Goal: Navigation & Orientation: Understand site structure

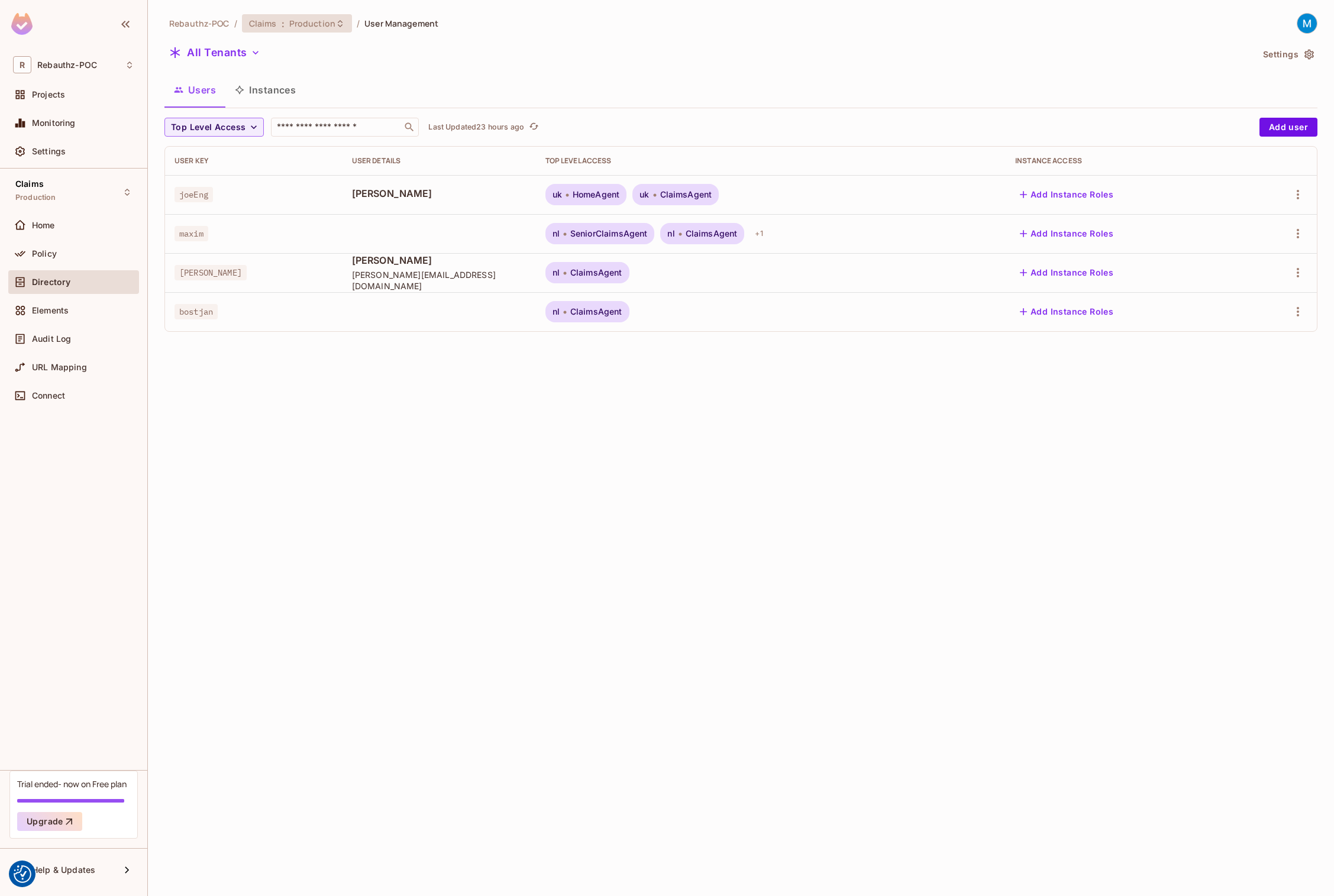
click at [335, 27] on icon at bounding box center [340, 23] width 10 height 10
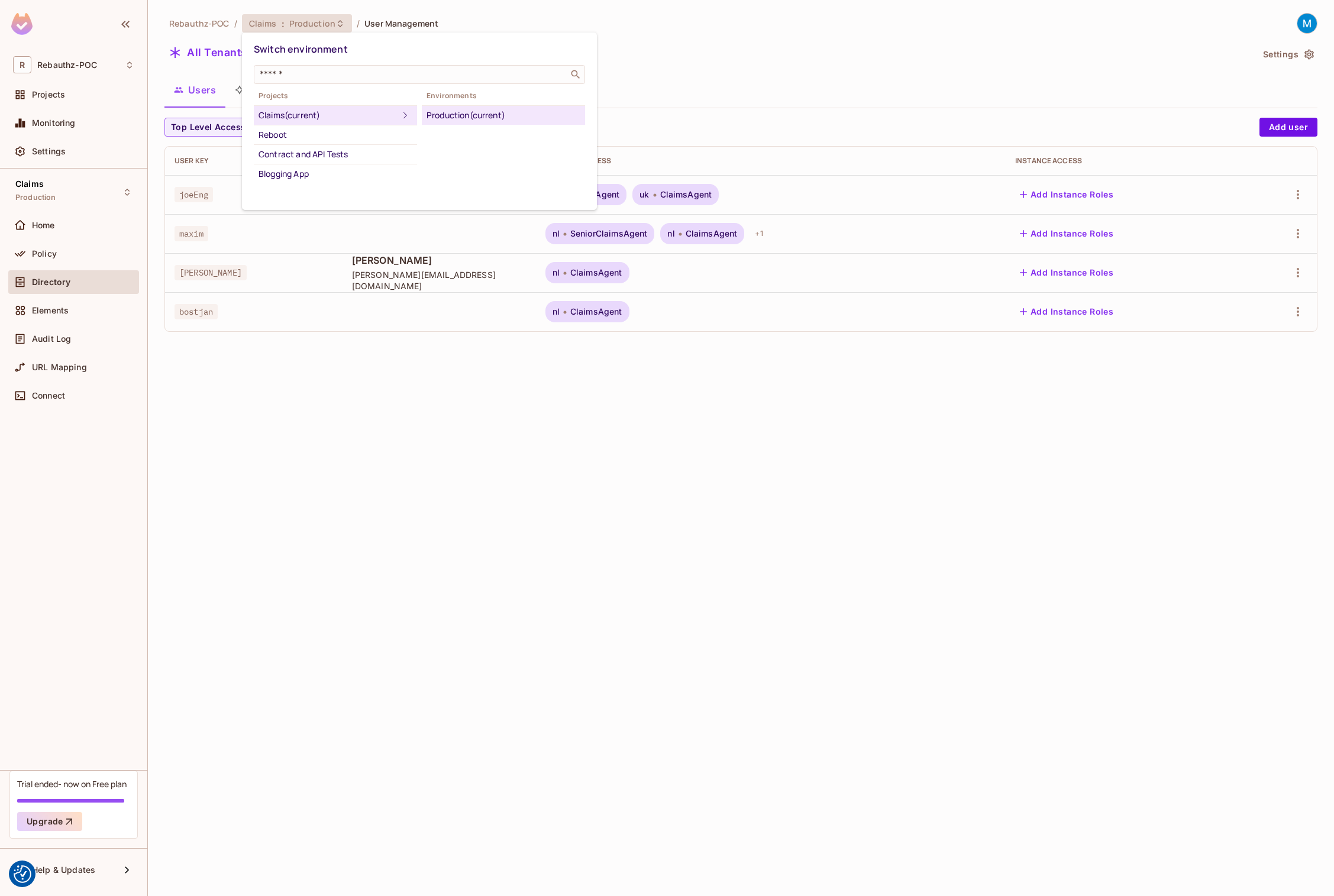
click at [282, 116] on div "Claims (current)" at bounding box center [328, 115] width 140 height 14
click at [386, 429] on div at bounding box center [667, 448] width 1334 height 896
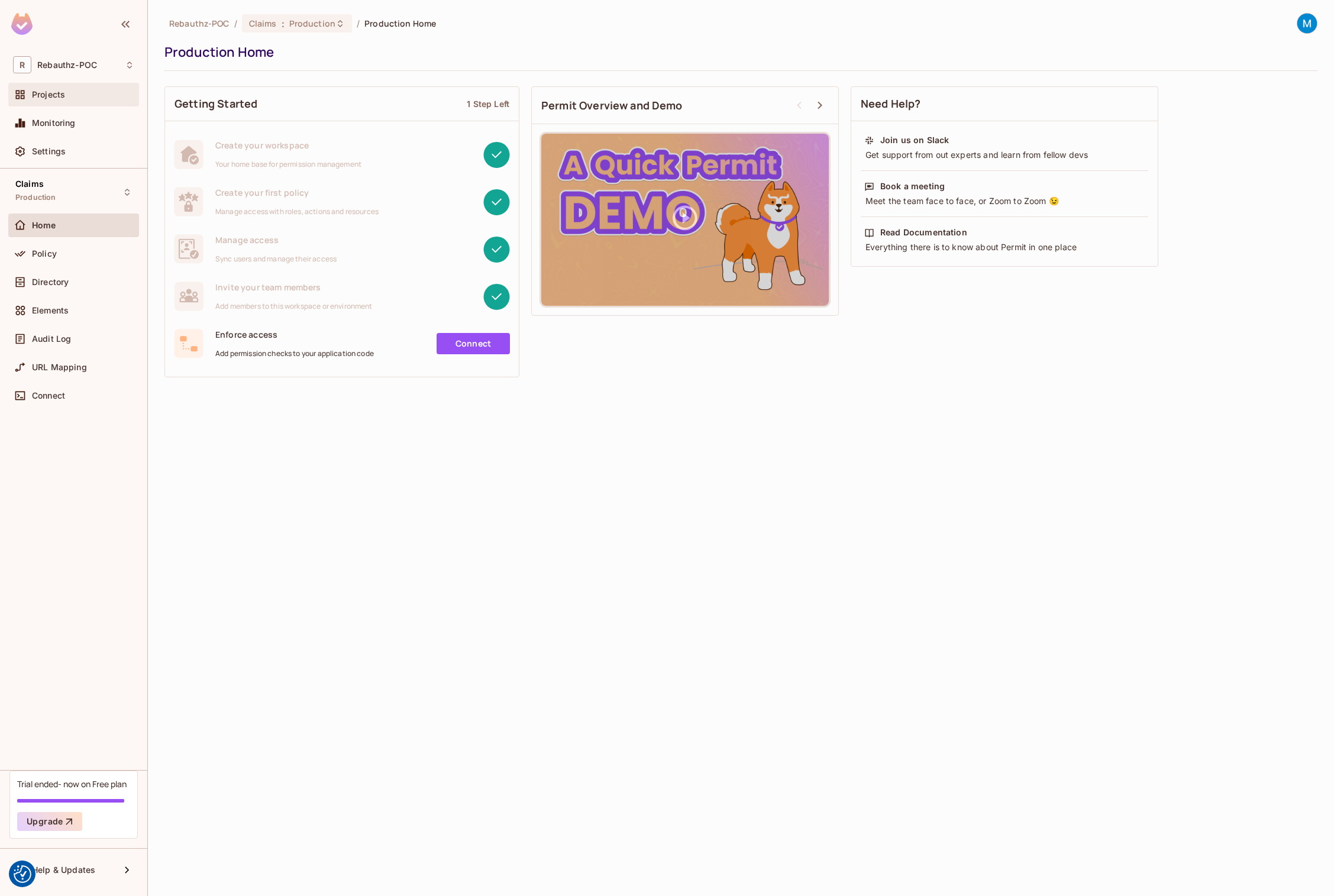
click at [60, 95] on span "Projects" at bounding box center [48, 94] width 33 height 10
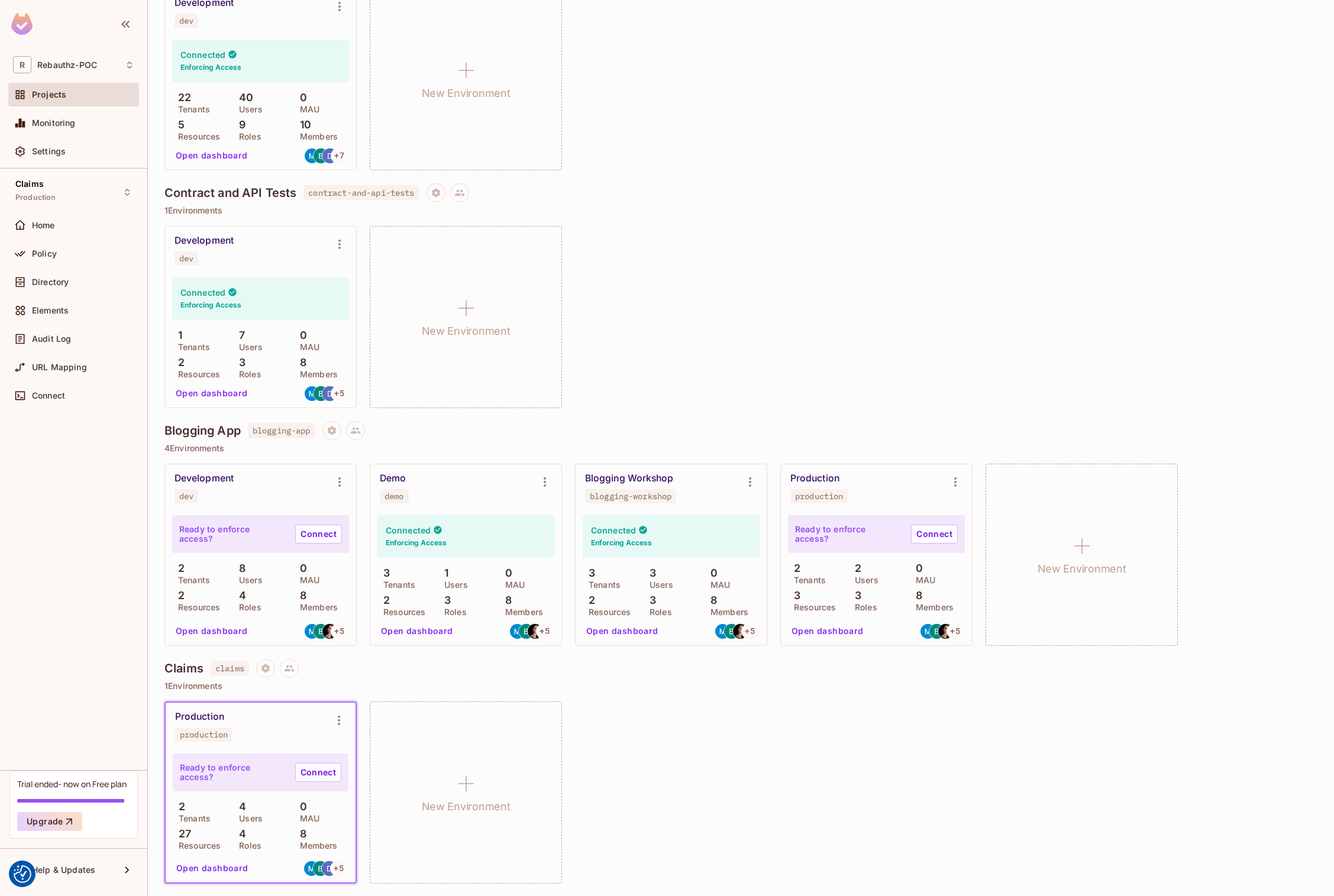
scroll to position [173, 0]
click at [40, 284] on span "Directory" at bounding box center [50, 282] width 37 height 10
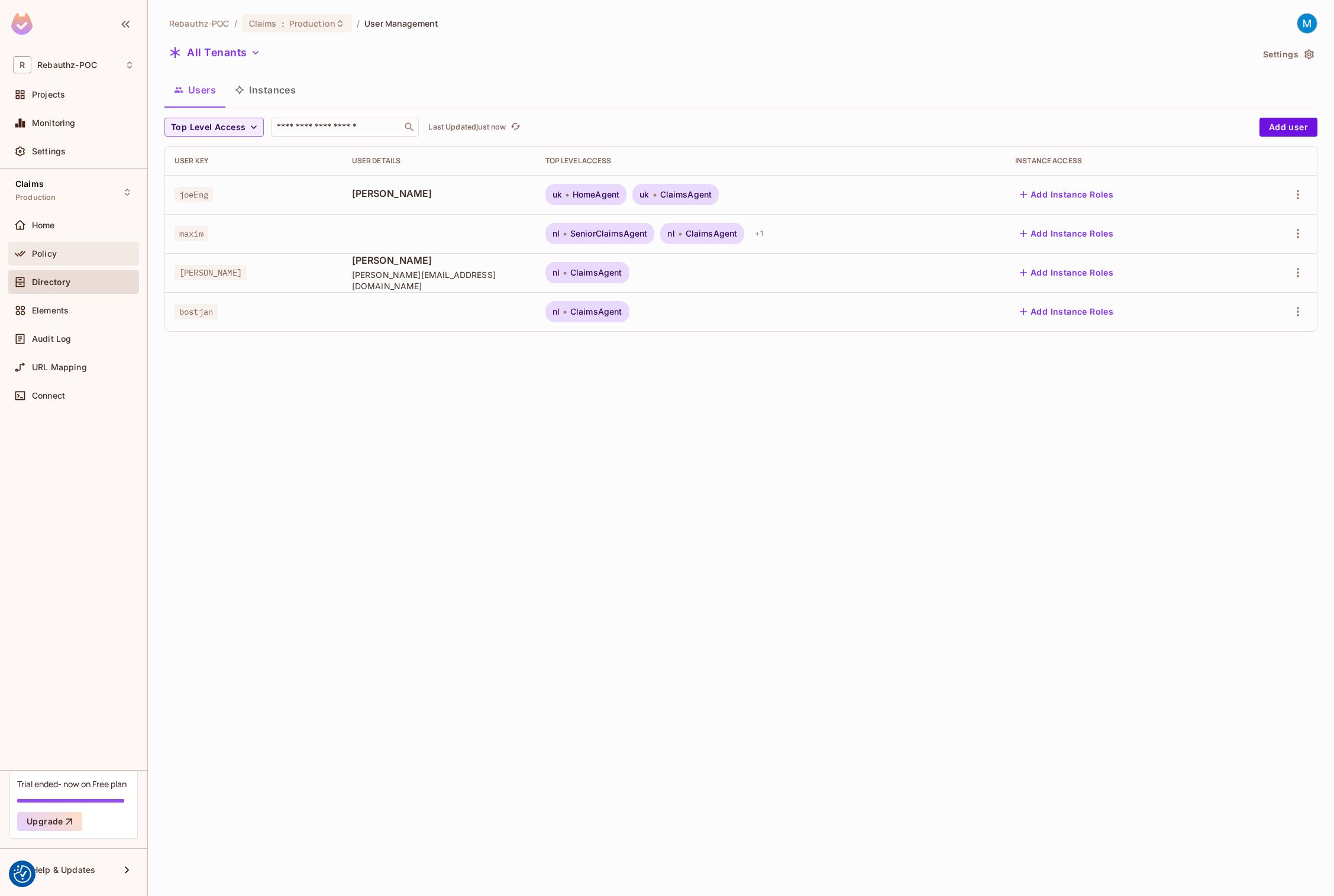
click at [58, 253] on div "Policy" at bounding box center [83, 253] width 102 height 10
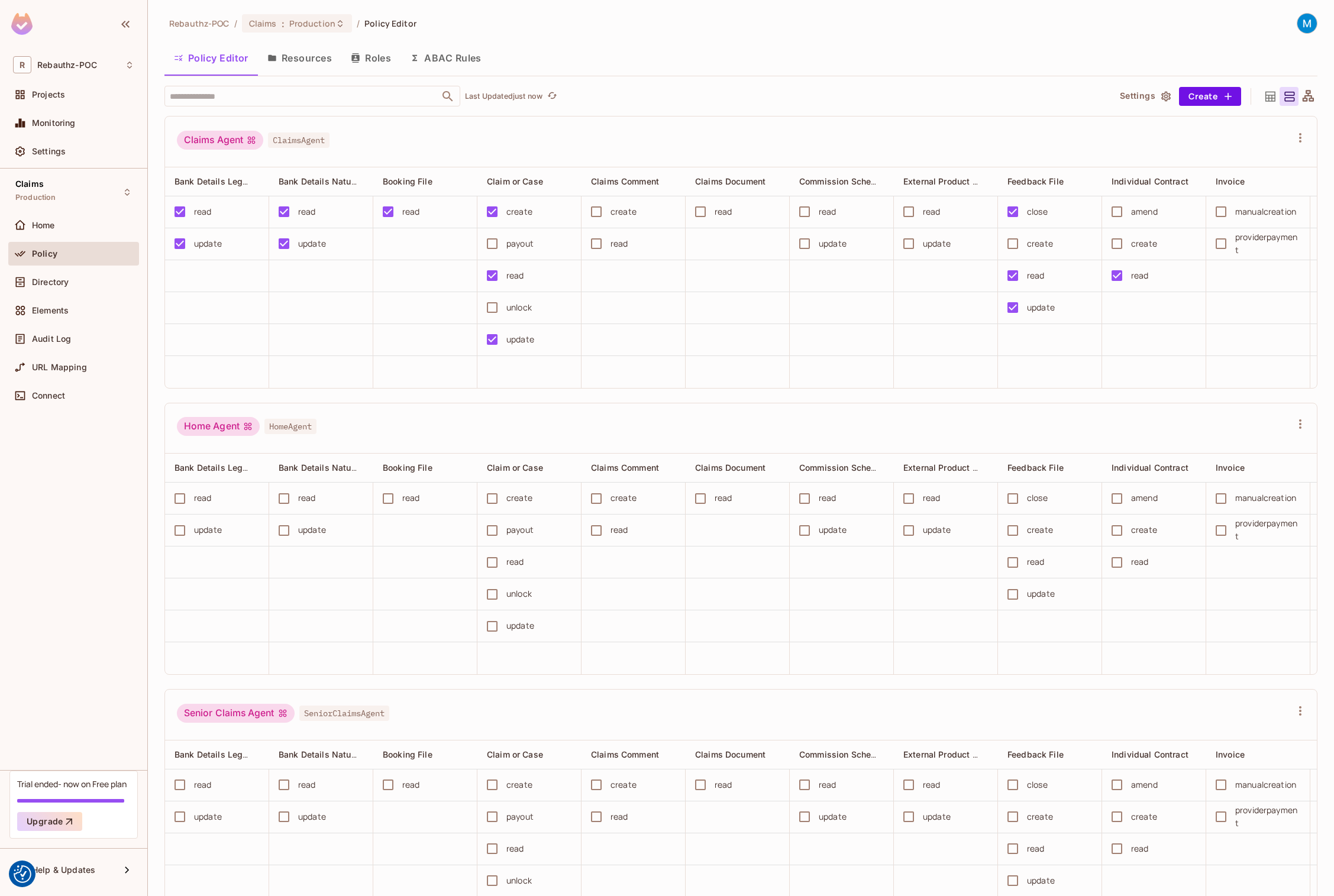
click at [378, 61] on button "Roles" at bounding box center [371, 58] width 59 height 29
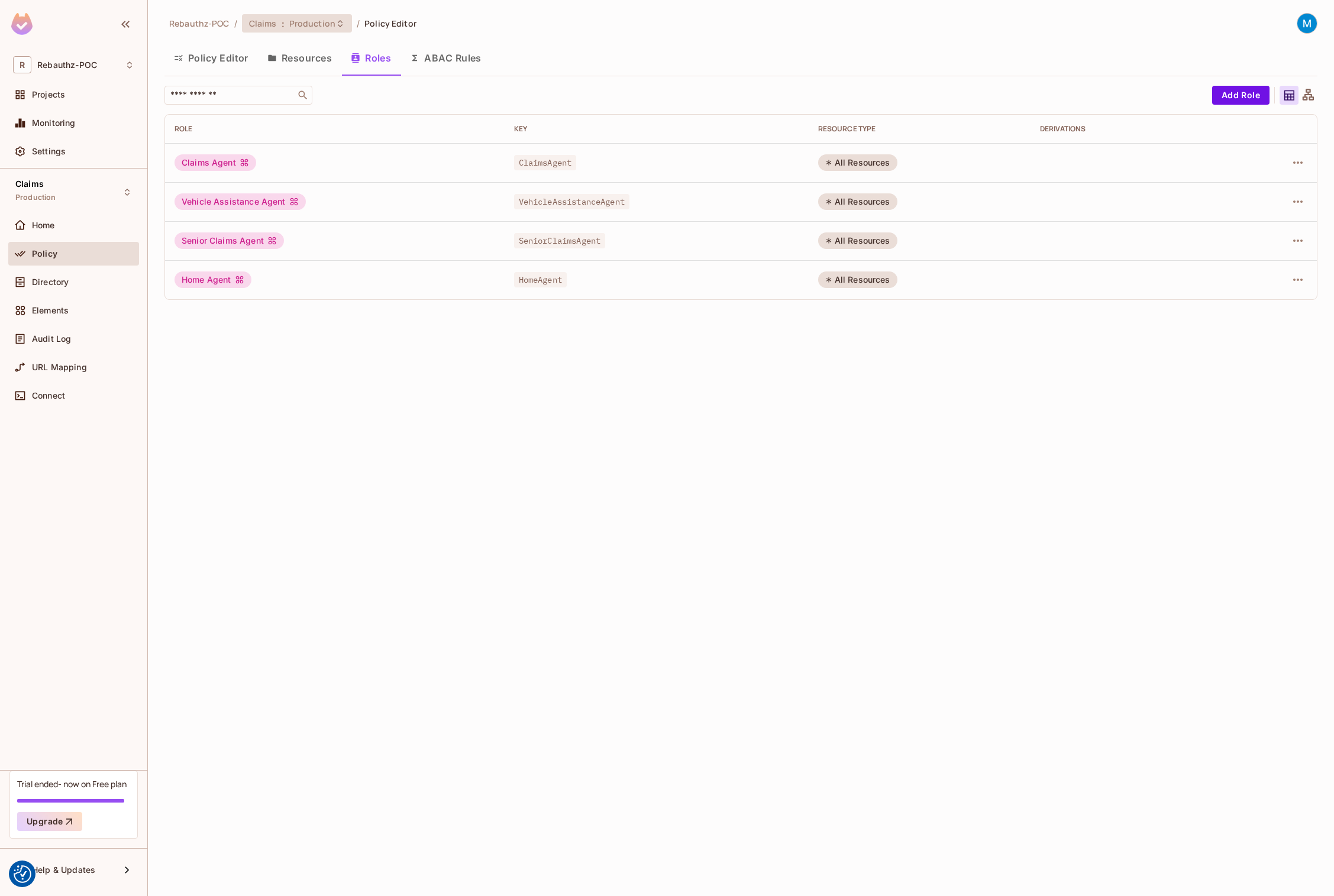
click at [335, 26] on icon at bounding box center [340, 23] width 10 height 10
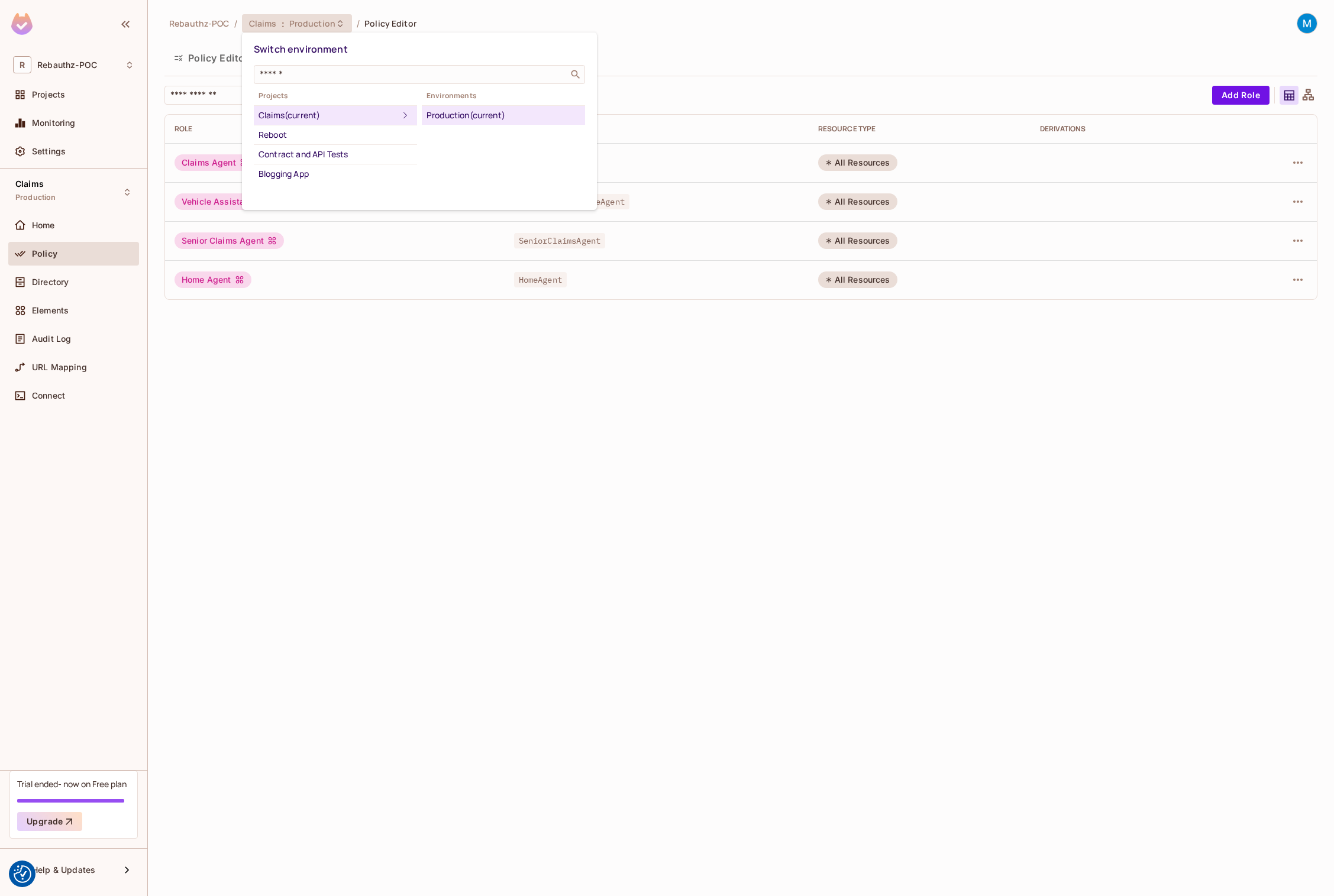
click at [477, 116] on div "Production (current)" at bounding box center [503, 115] width 154 height 14
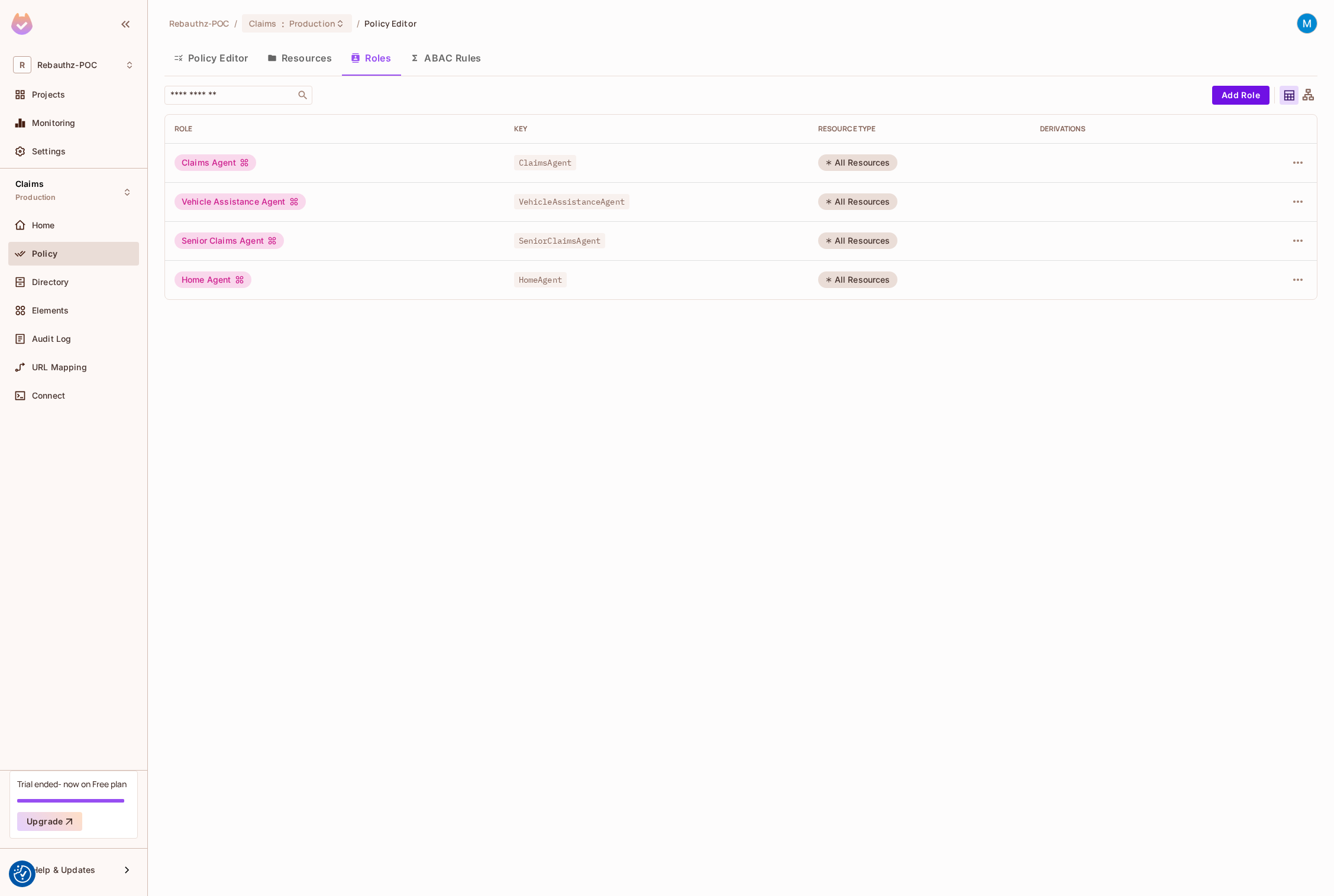
click at [298, 57] on button "Resources" at bounding box center [300, 58] width 83 height 29
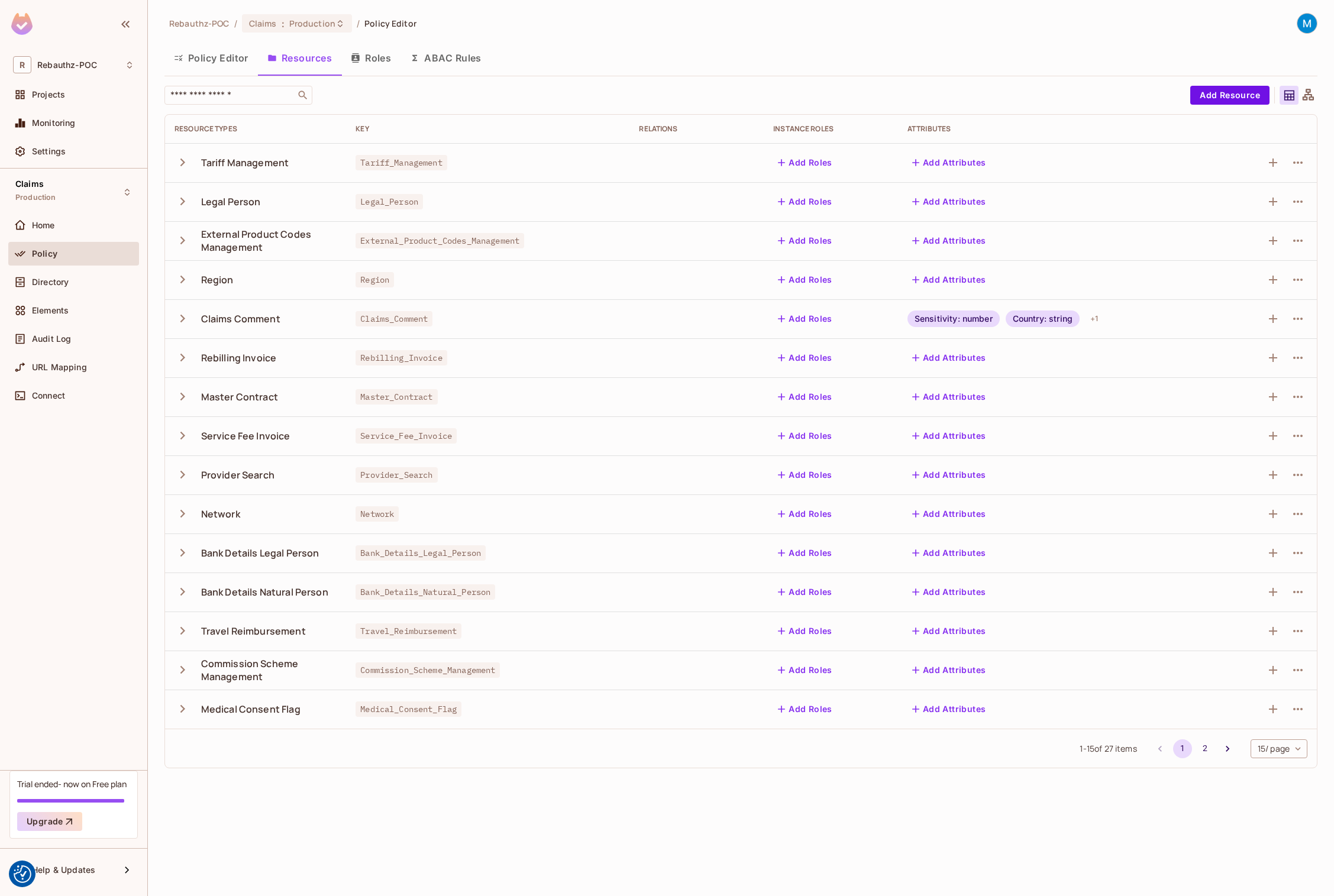
click at [382, 55] on button "Roles" at bounding box center [371, 58] width 59 height 29
